Goal: Information Seeking & Learning: Compare options

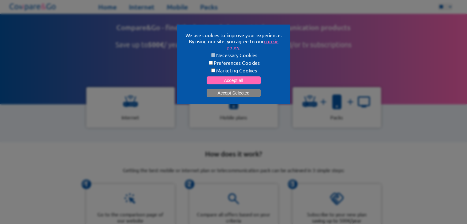
click at [222, 92] on button "Accept Selected" at bounding box center [234, 93] width 54 height 8
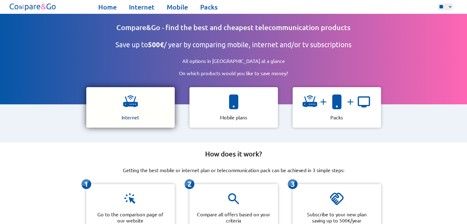
click at [154, 101] on div "Internet" at bounding box center [130, 107] width 88 height 41
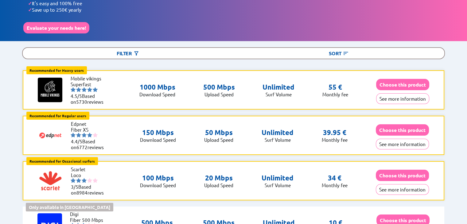
scroll to position [43, 0]
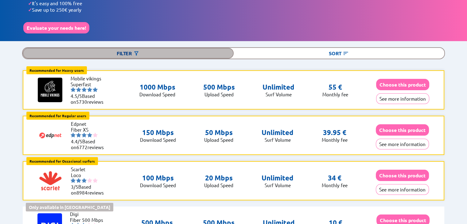
click at [132, 49] on div "Filter" at bounding box center [128, 53] width 211 height 11
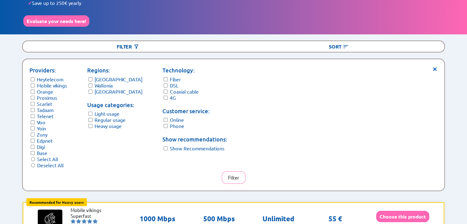
scroll to position [50, 0]
click at [230, 176] on button "Filter" at bounding box center [234, 177] width 24 height 13
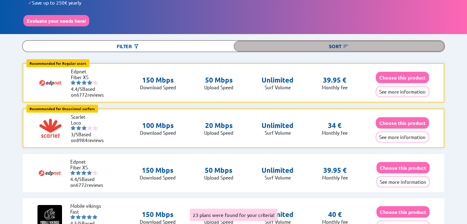
click at [337, 45] on div "Sort" at bounding box center [339, 46] width 211 height 11
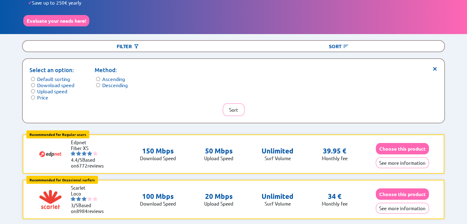
click at [39, 95] on label "Price" at bounding box center [42, 97] width 11 height 6
click at [233, 110] on button "Sort" at bounding box center [234, 110] width 22 height 13
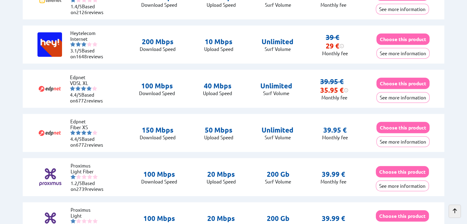
scroll to position [399, 0]
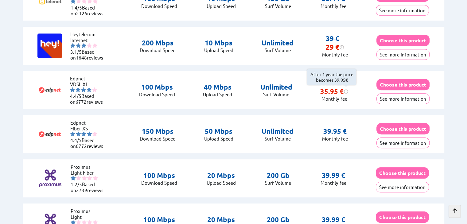
click at [346, 90] on img at bounding box center [346, 91] width 5 height 5
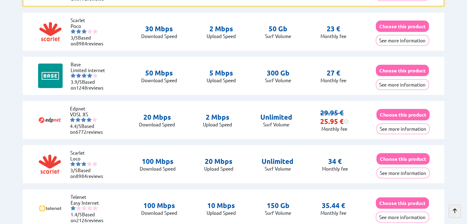
scroll to position [191, 0]
click at [398, 128] on button "See more information" at bounding box center [403, 129] width 53 height 11
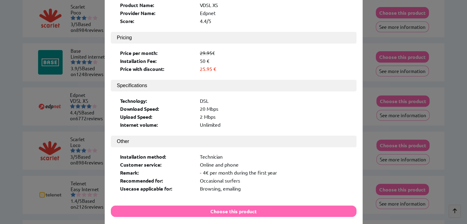
scroll to position [57, 0]
click at [369, 157] on div "× Logo: Product Name: VDSL XS Provider Name: Edpnet Score: 4.4/5 Pricing Price …" at bounding box center [233, 112] width 467 height 224
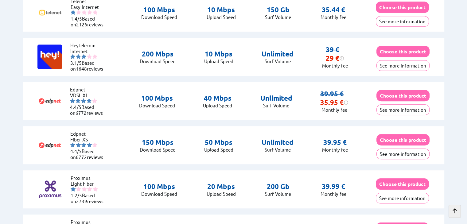
scroll to position [435, 0]
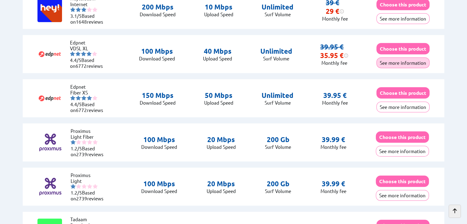
click at [393, 62] on button "See more information" at bounding box center [403, 62] width 53 height 11
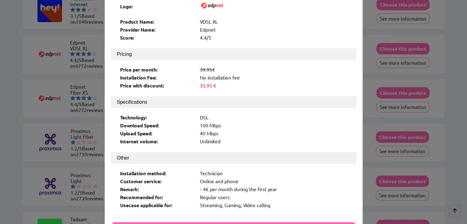
scroll to position [0, 0]
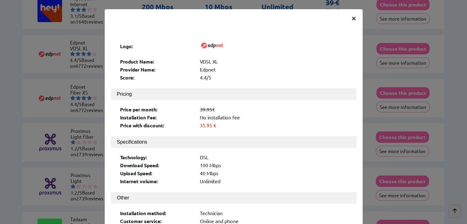
click at [351, 18] on span "×" at bounding box center [353, 17] width 5 height 11
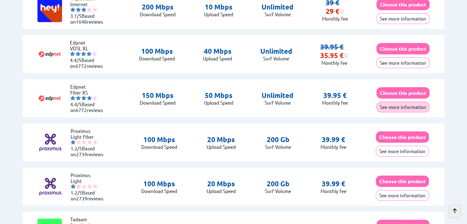
click at [407, 106] on button "See more information" at bounding box center [403, 107] width 53 height 11
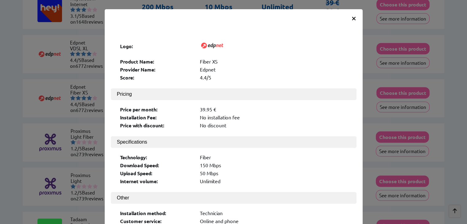
click at [351, 16] on span "×" at bounding box center [353, 17] width 5 height 11
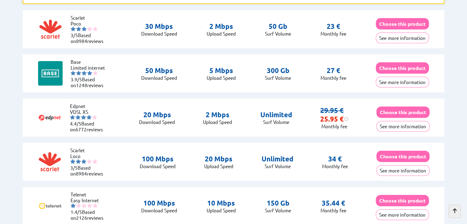
scroll to position [137, 0]
